Goal: Information Seeking & Learning: Learn about a topic

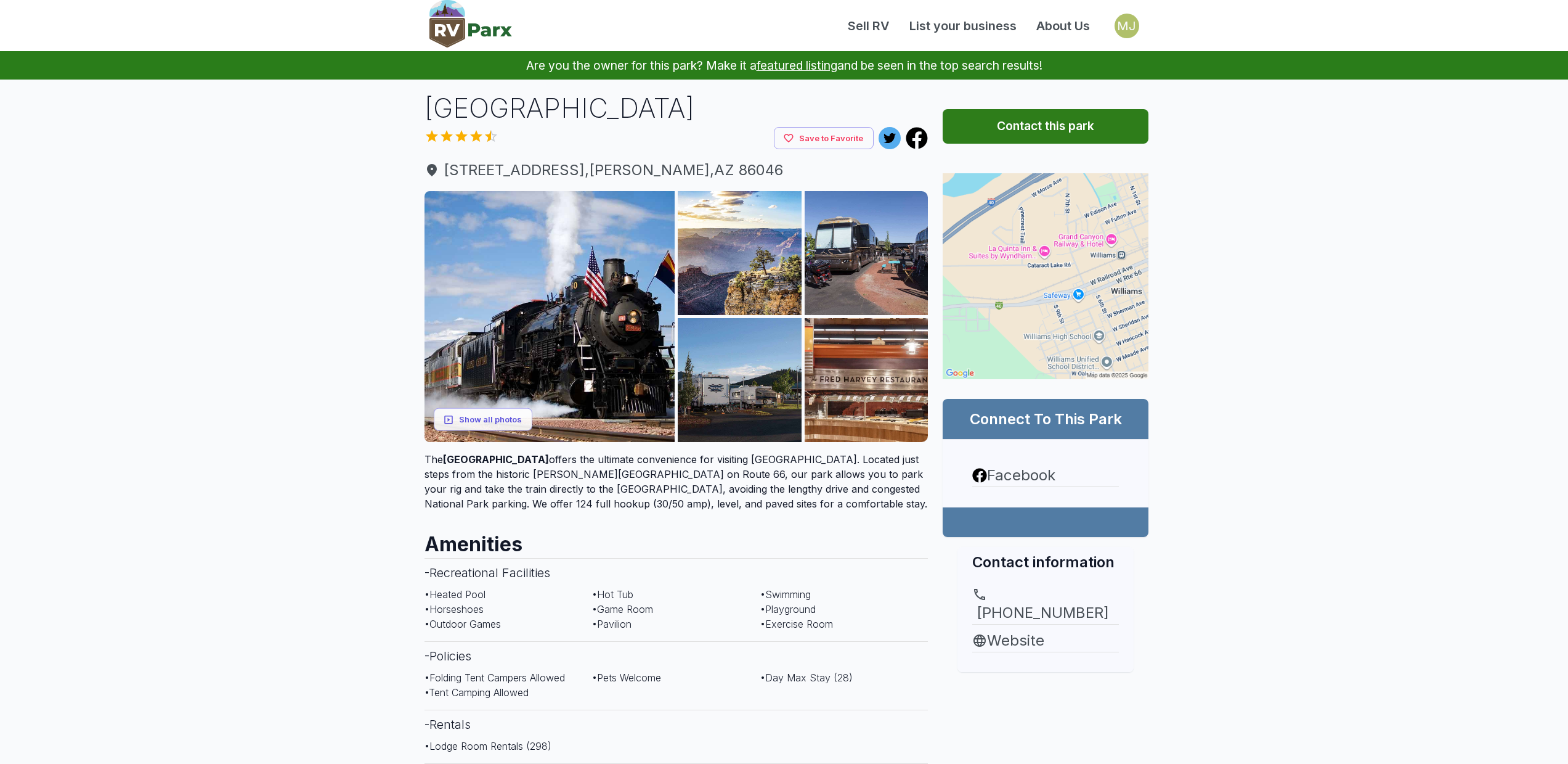
drag, startPoint x: 431, startPoint y: 100, endPoint x: 804, endPoint y: 98, distance: 373.0
click at [804, 98] on h1 "[GEOGRAPHIC_DATA]" at bounding box center [677, 108] width 504 height 38
copy h1 "[GEOGRAPHIC_DATA]"
